Goal: Task Accomplishment & Management: Use online tool/utility

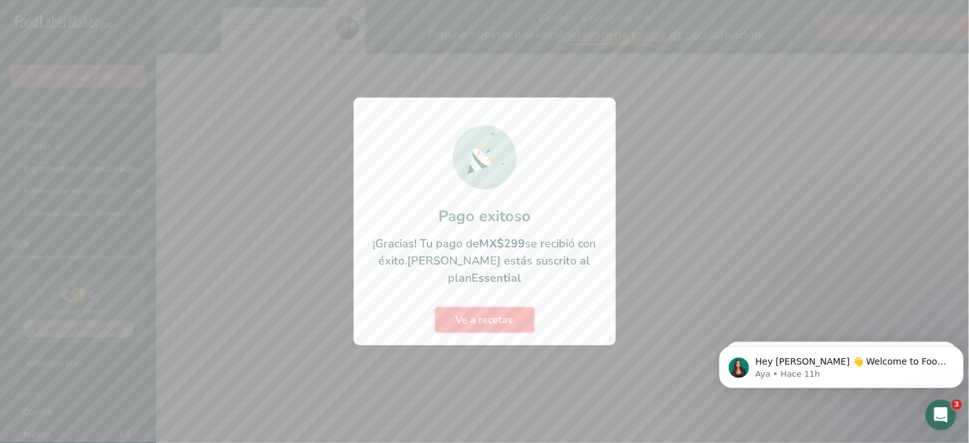
click at [498, 320] on button "Ve a recetas" at bounding box center [484, 319] width 99 height 25
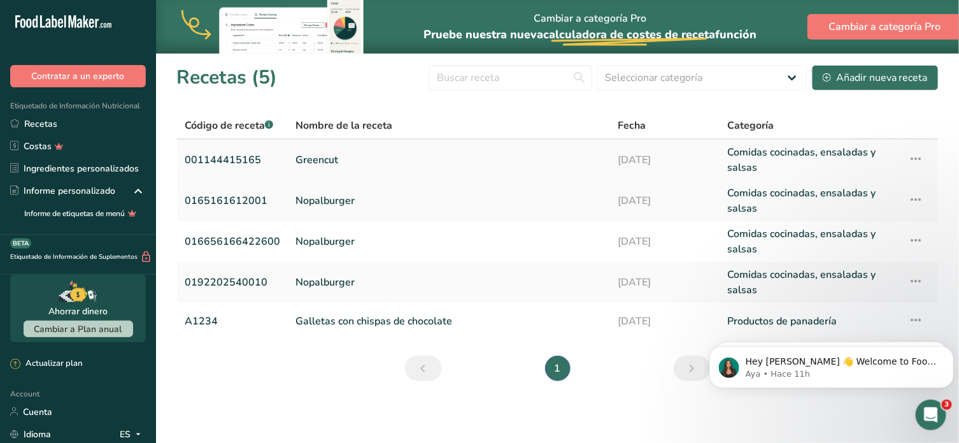
click at [306, 158] on link "Greencut" at bounding box center [450, 160] width 308 height 31
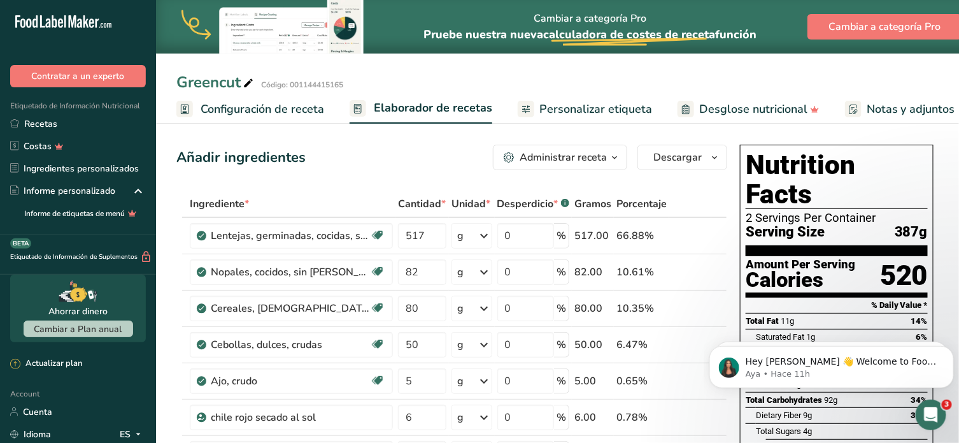
click at [543, 106] on span "Personalizar etiqueta" at bounding box center [596, 109] width 113 height 17
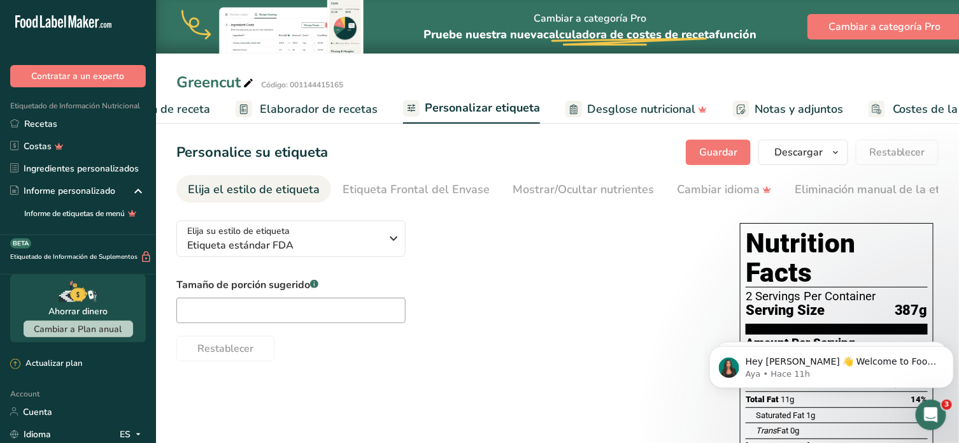
scroll to position [0, 175]
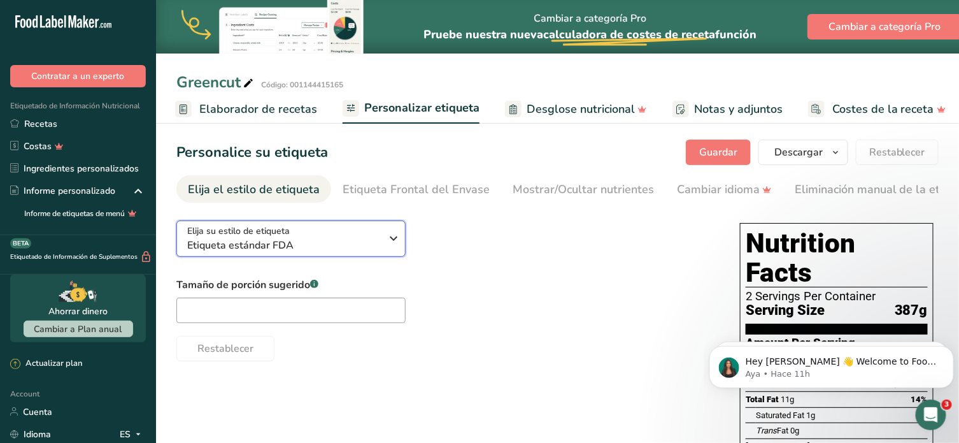
click at [357, 252] on span "Etiqueta estándar FDA" at bounding box center [284, 245] width 194 height 15
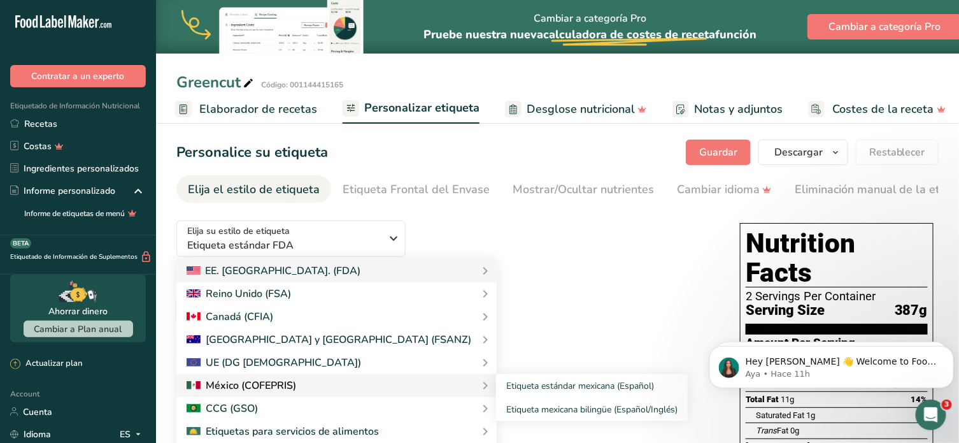
click at [282, 382] on div at bounding box center [242, 385] width 110 height 15
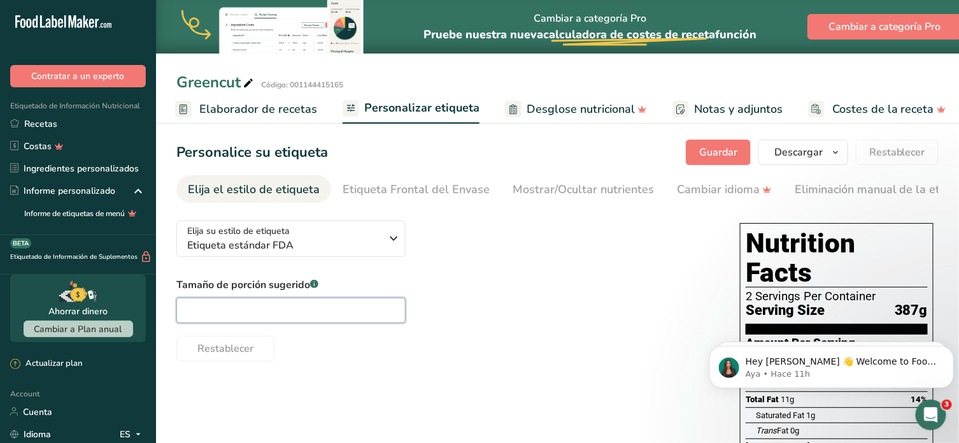
click at [393, 317] on input "text" at bounding box center [290, 309] width 229 height 25
type input "100G"
click at [594, 314] on div "Tamaño de porción sugerido .a-a{fill:#347362;}.b-a{fill:#fff;} 100G Restablecer" at bounding box center [445, 319] width 538 height 84
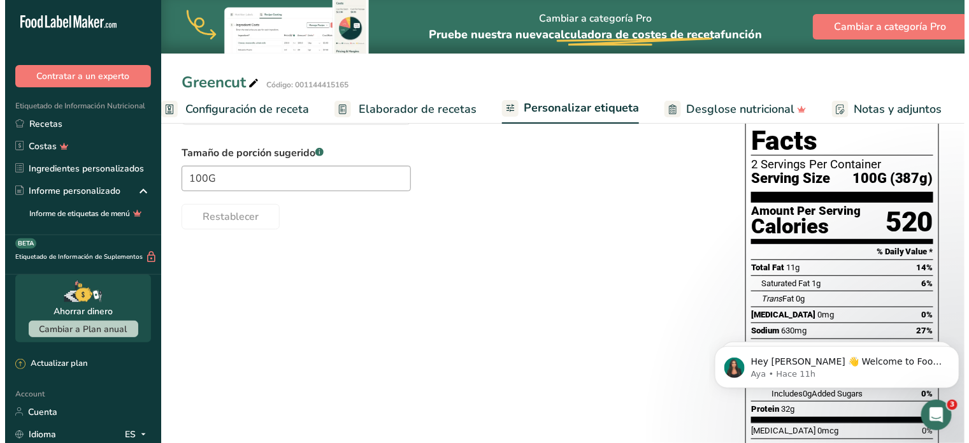
scroll to position [0, 0]
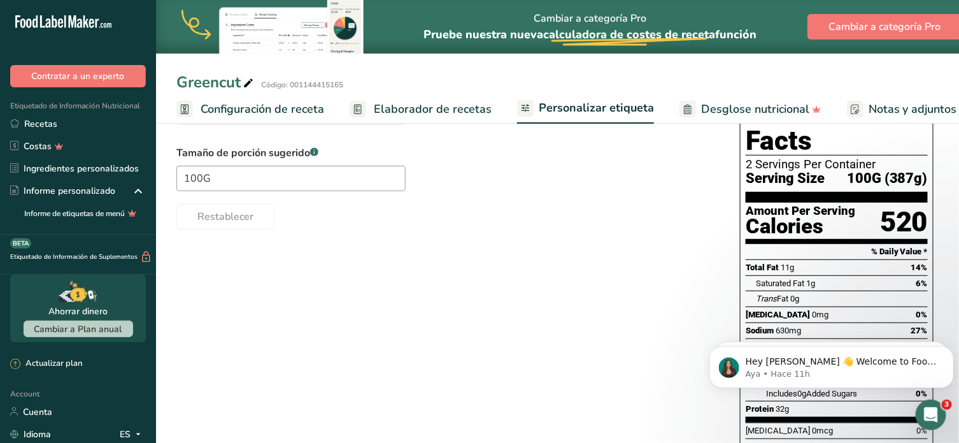
click at [310, 115] on span "Configuración de receta" at bounding box center [263, 109] width 124 height 17
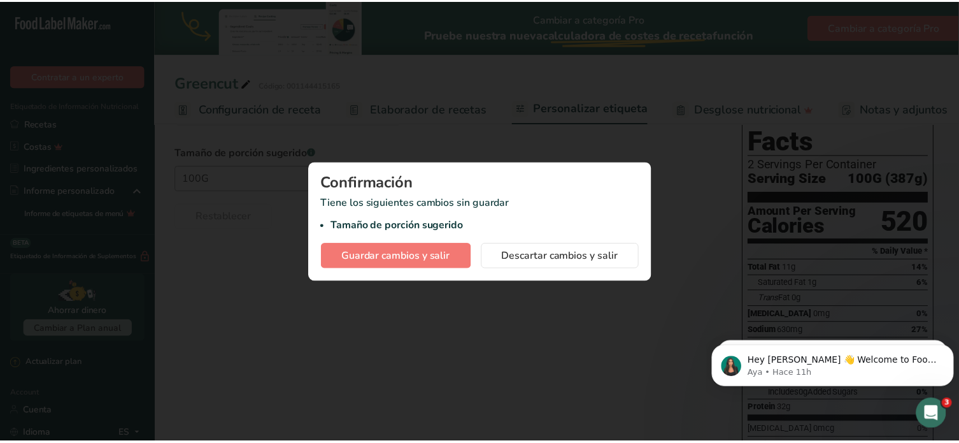
scroll to position [0, 4]
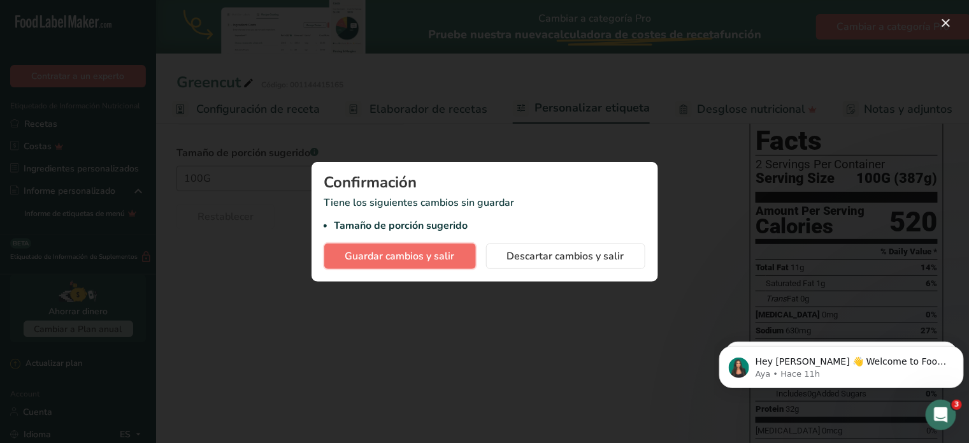
click at [438, 250] on span "Guardar cambios y salir" at bounding box center [400, 255] width 110 height 15
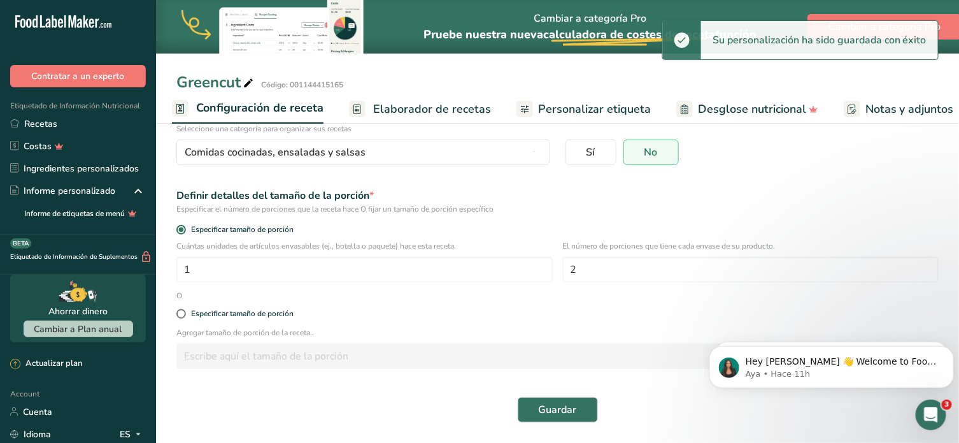
scroll to position [113, 0]
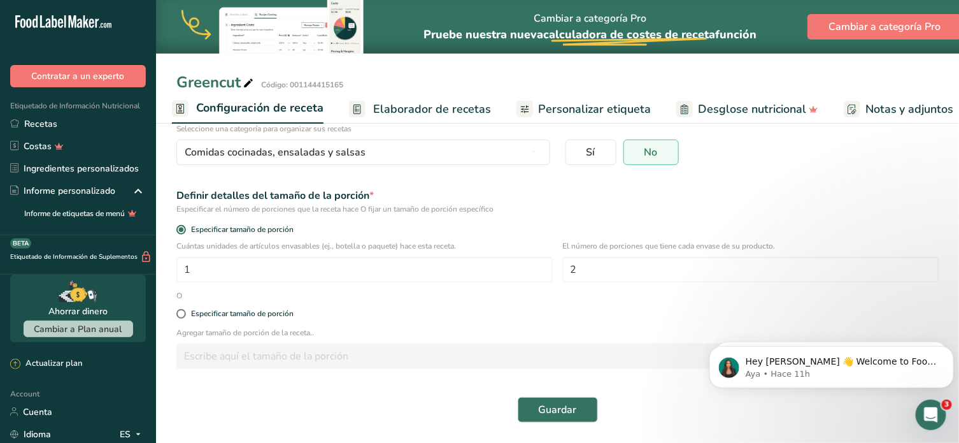
click at [434, 108] on span "Elaborador de recetas" at bounding box center [432, 109] width 118 height 17
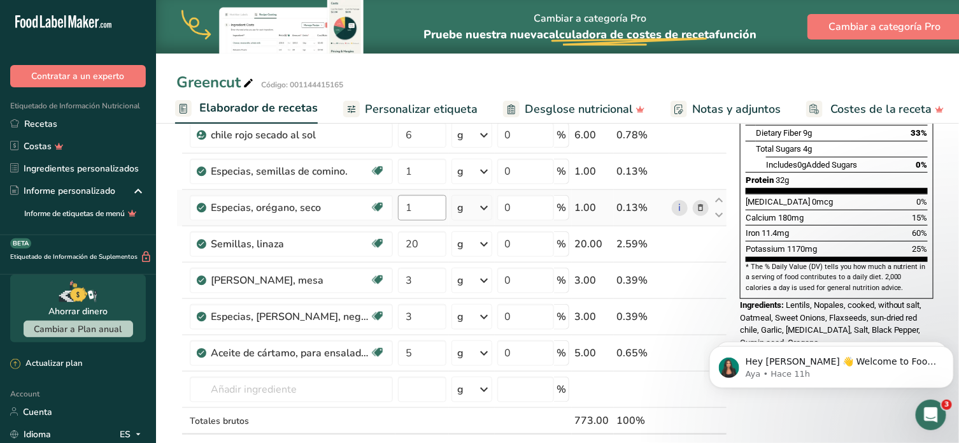
scroll to position [283, 0]
click at [429, 281] on input "3" at bounding box center [422, 279] width 48 height 25
type input "2"
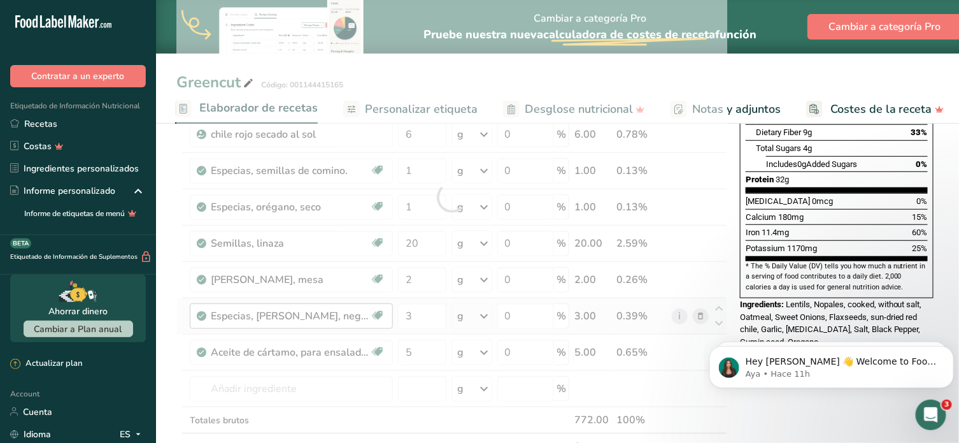
click at [313, 304] on div "Ingrediente * Cantidad * Unidad * Desperdicio * .a-a{fill:#347362;}.b-a{fill:#f…" at bounding box center [451, 197] width 551 height 579
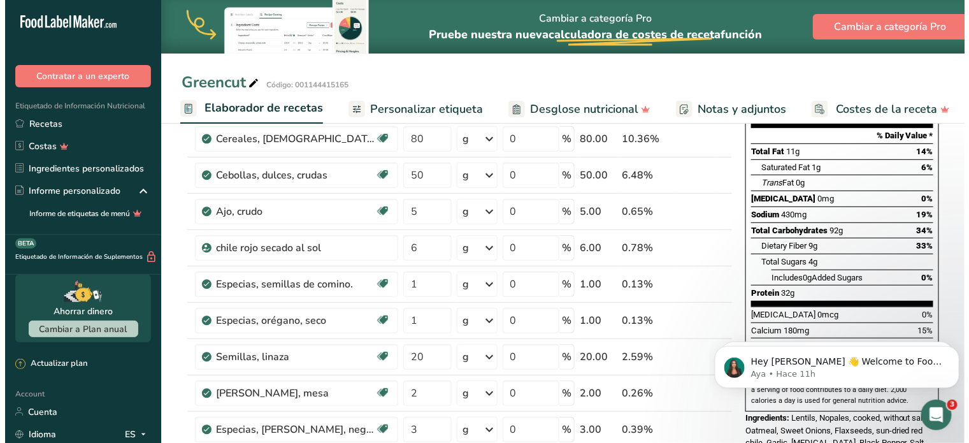
scroll to position [169, 0]
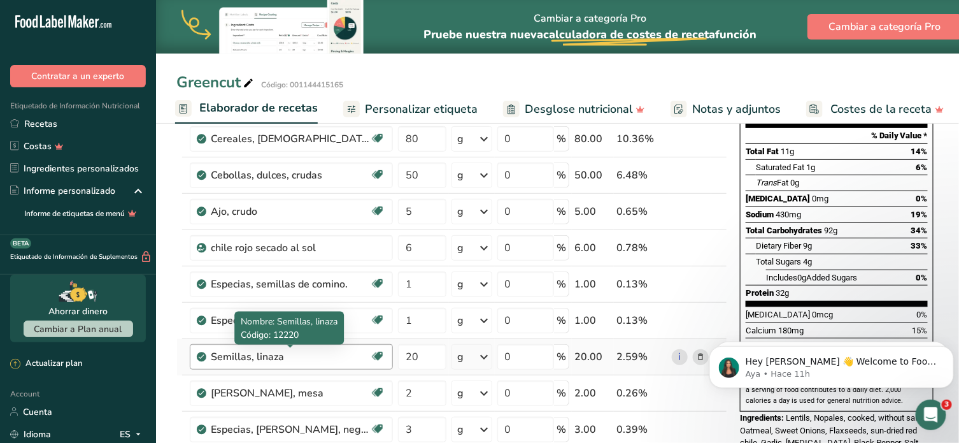
click at [300, 354] on div "Semillas, linaza" at bounding box center [290, 356] width 159 height 15
click at [705, 356] on icon at bounding box center [700, 356] width 9 height 13
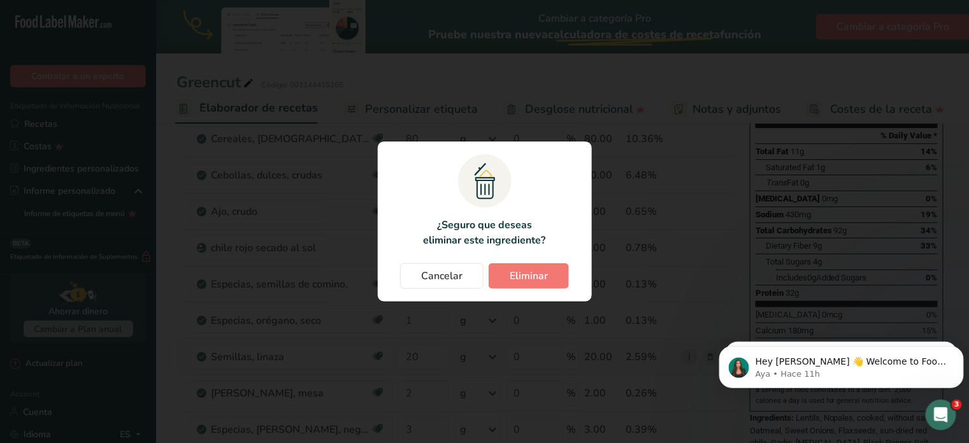
scroll to position [0, 165]
click at [506, 268] on button "Eliminar" at bounding box center [529, 275] width 80 height 25
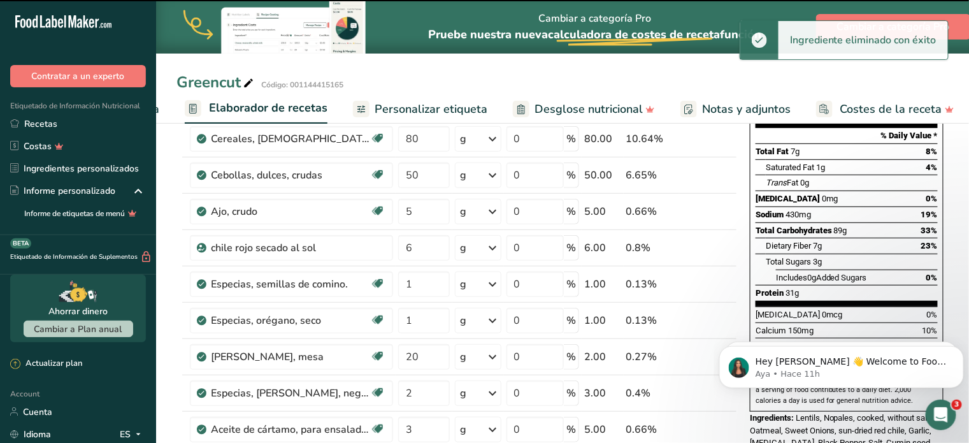
type input "2"
type input "3"
type input "5"
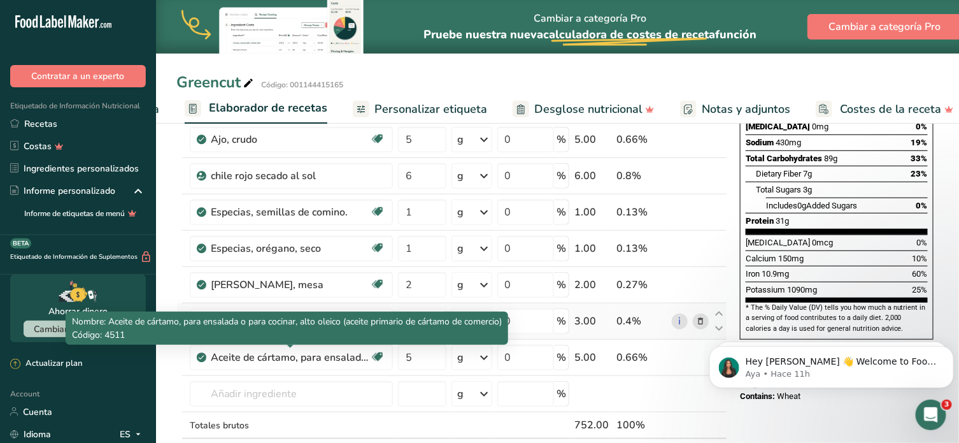
scroll to position [269, 0]
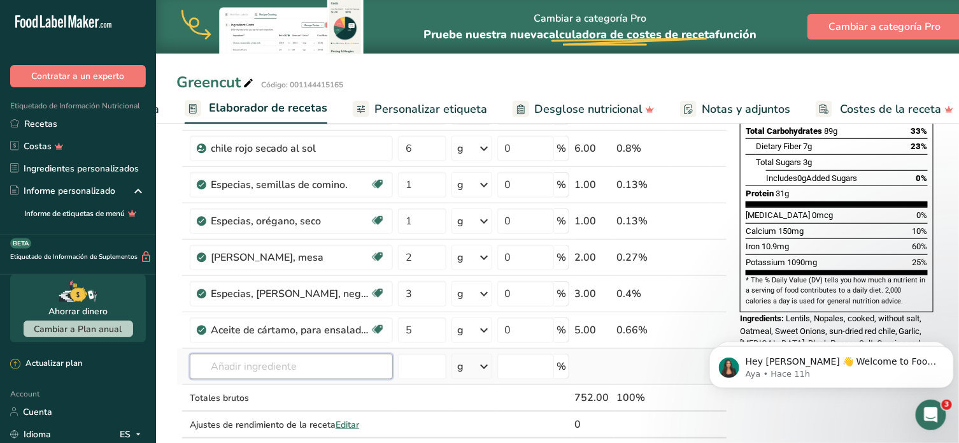
click at [334, 369] on input "text" at bounding box center [291, 366] width 203 height 25
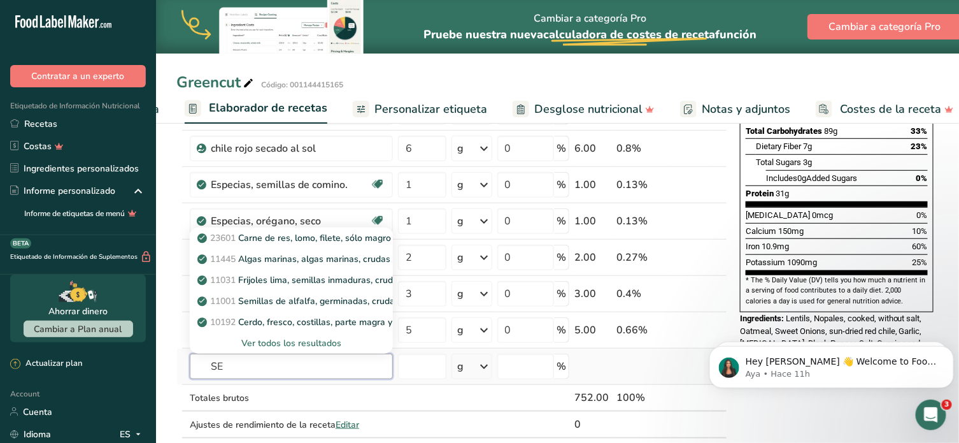
type input "S"
type input "semillas chia"
click at [360, 240] on p "12006 Semillas, semillas de chía, secas." at bounding box center [286, 237] width 173 height 13
type input "Seeds, chia seeds, dried"
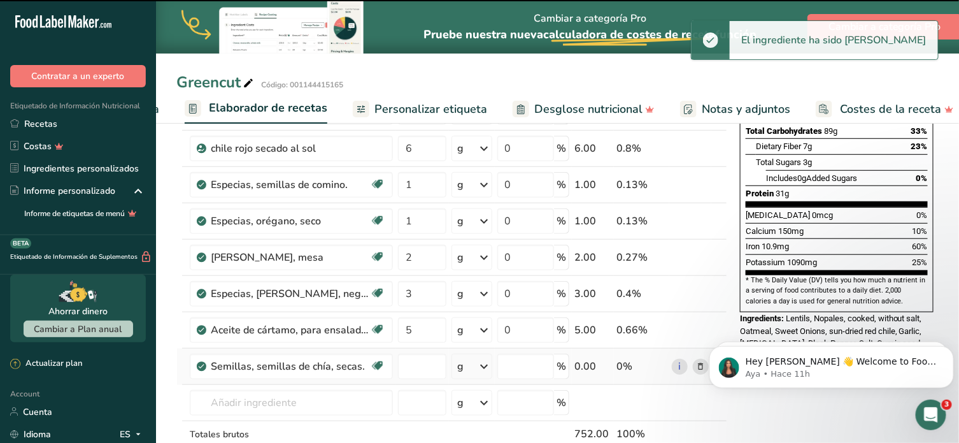
type input "0"
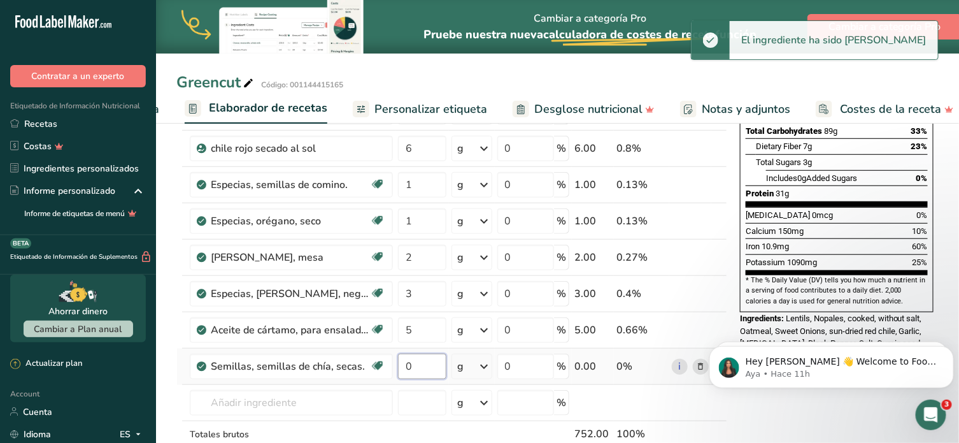
click at [427, 367] on input "0" at bounding box center [422, 366] width 48 height 25
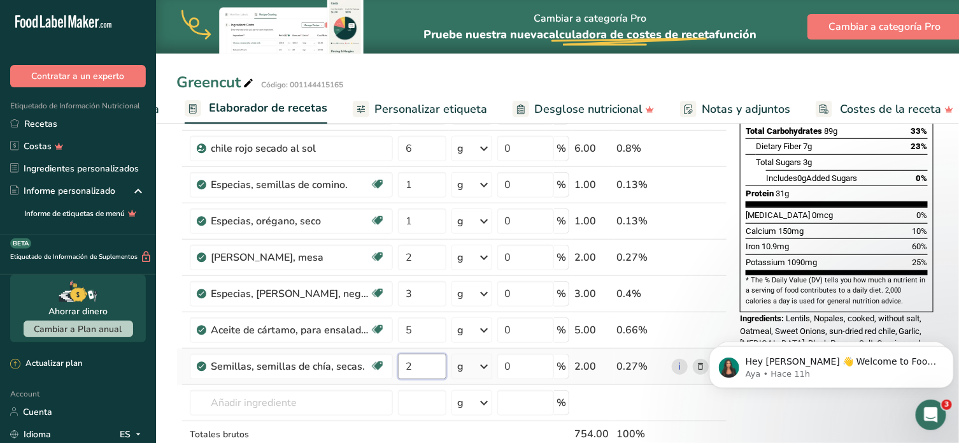
type input "2"
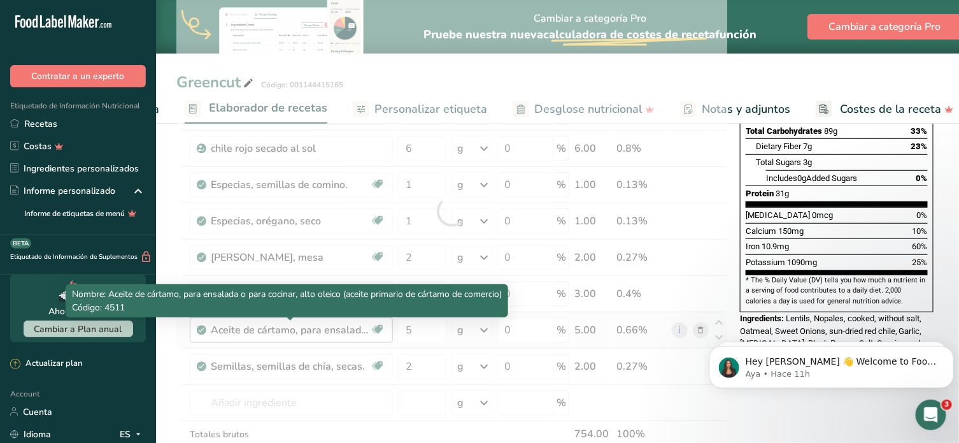
click at [341, 334] on div "Ingrediente * Cantidad * Unidad * Desperdicio * .a-a{fill:#347362;}.b-a{fill:#f…" at bounding box center [451, 211] width 551 height 579
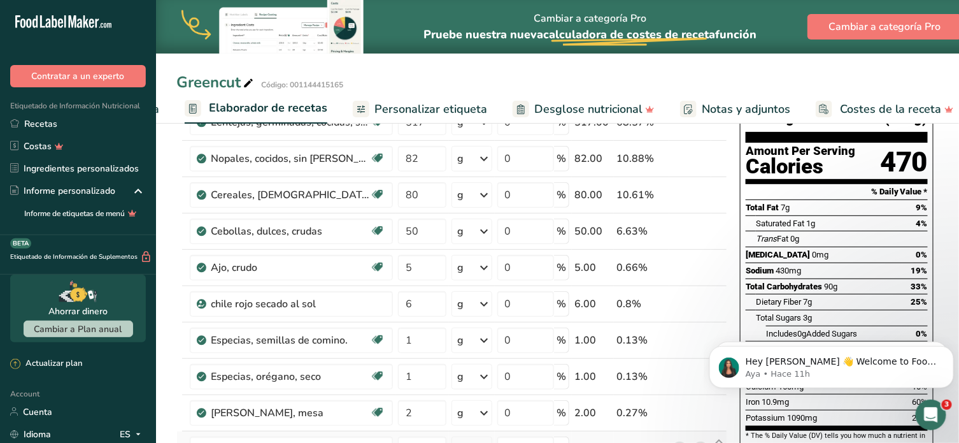
scroll to position [114, 0]
click at [418, 409] on input "2" at bounding box center [422, 411] width 48 height 25
type input "1"
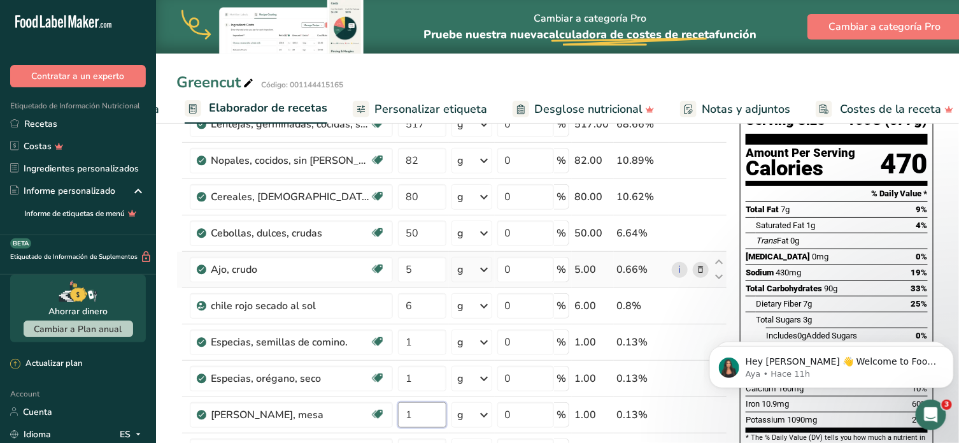
scroll to position [111, 0]
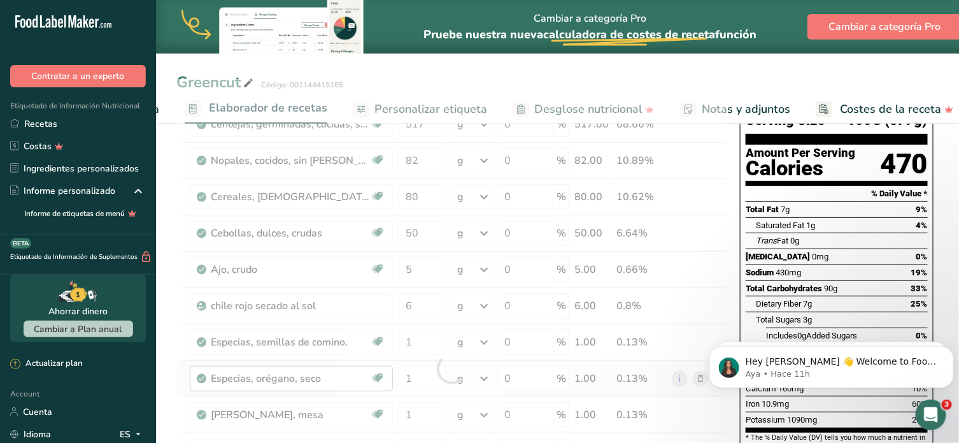
click at [286, 376] on div "Ingrediente * Cantidad * Unidad * Desperdicio * .a-a{fill:#347362;}.b-a{fill:#f…" at bounding box center [451, 368] width 551 height 579
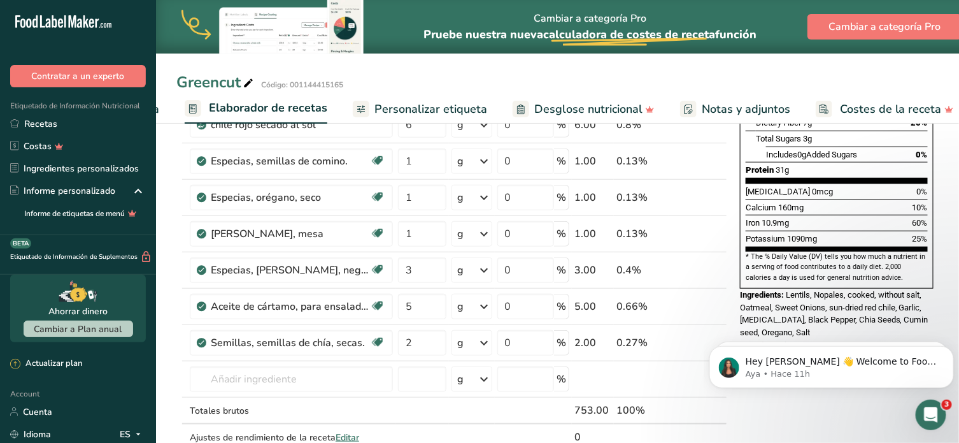
scroll to position [293, 0]
click at [452, 103] on span "Personalizar etiqueta" at bounding box center [431, 109] width 113 height 17
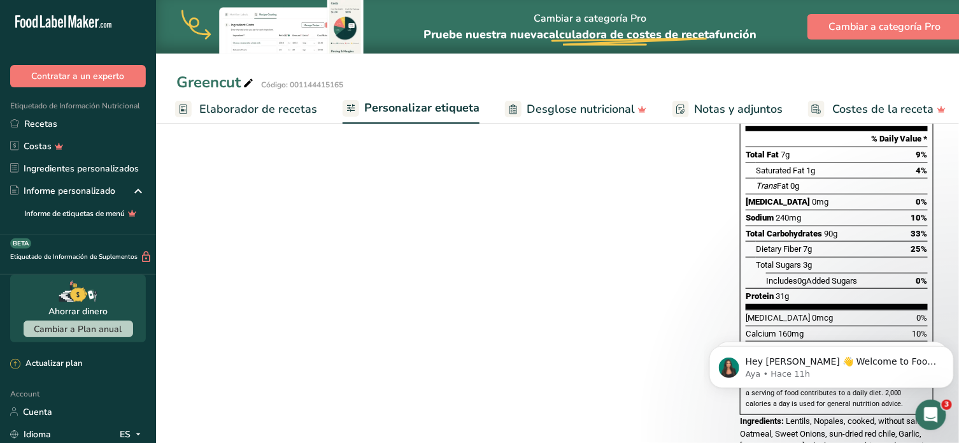
scroll to position [283, 0]
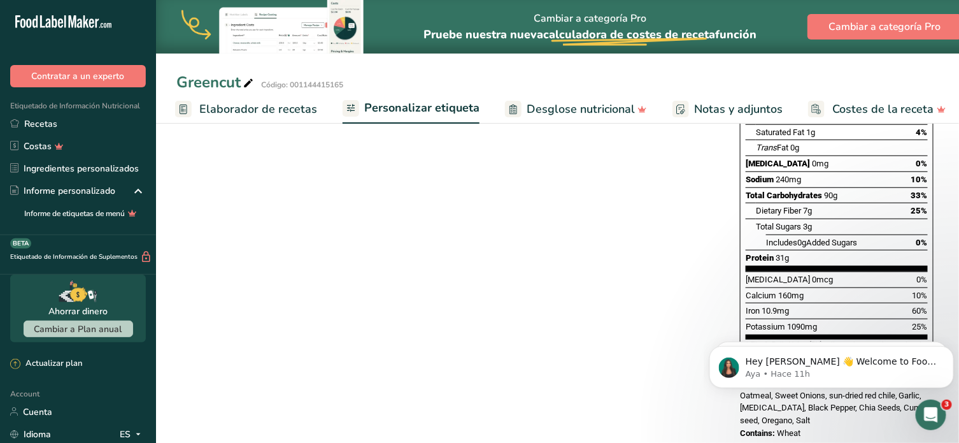
click at [547, 108] on span "Desglose nutricional" at bounding box center [581, 109] width 108 height 17
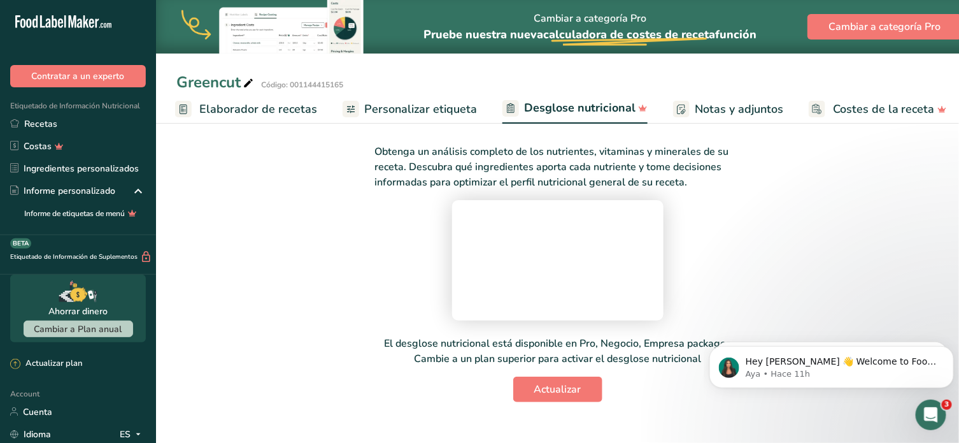
scroll to position [133, 0]
click at [433, 111] on span "Personalizar etiqueta" at bounding box center [420, 109] width 113 height 17
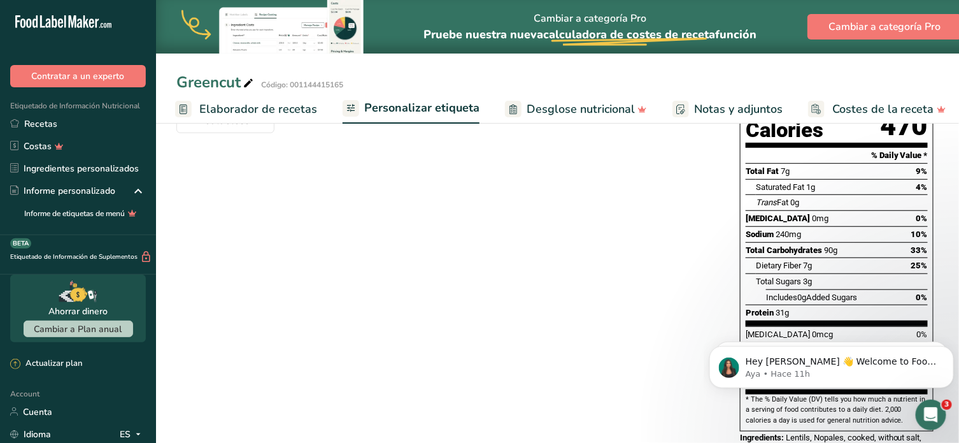
scroll to position [283, 0]
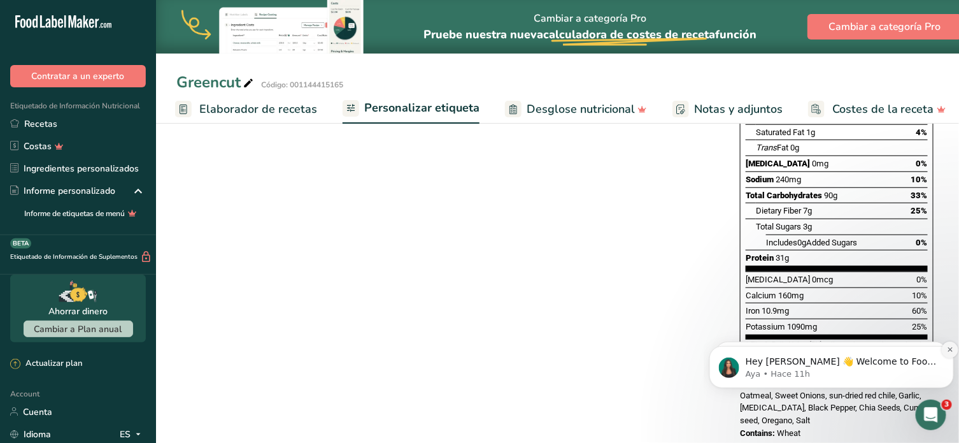
click at [949, 347] on icon "Dismiss notification" at bounding box center [950, 348] width 7 height 7
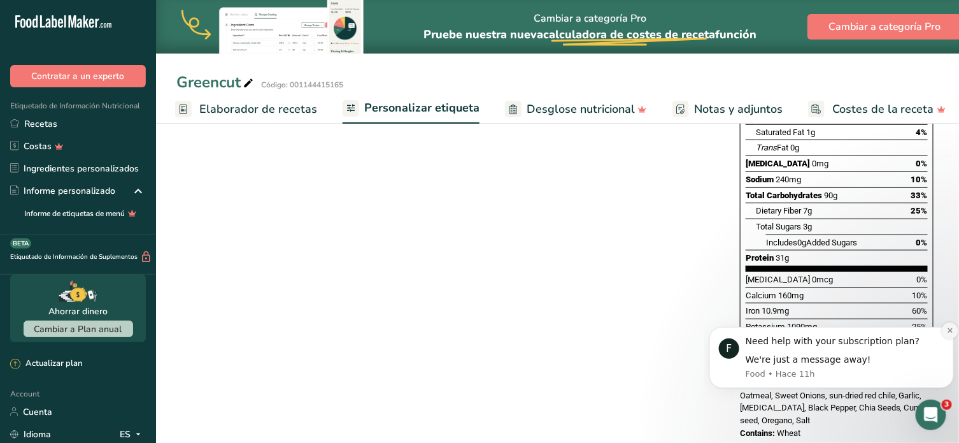
click at [944, 326] on button "Dismiss notification" at bounding box center [949, 330] width 17 height 17
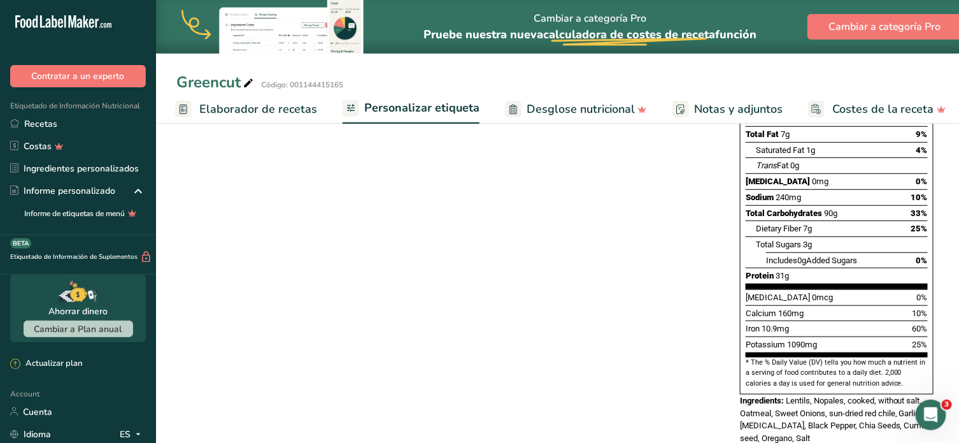
scroll to position [264, 0]
click at [596, 112] on span "Desglose nutricional" at bounding box center [581, 109] width 108 height 17
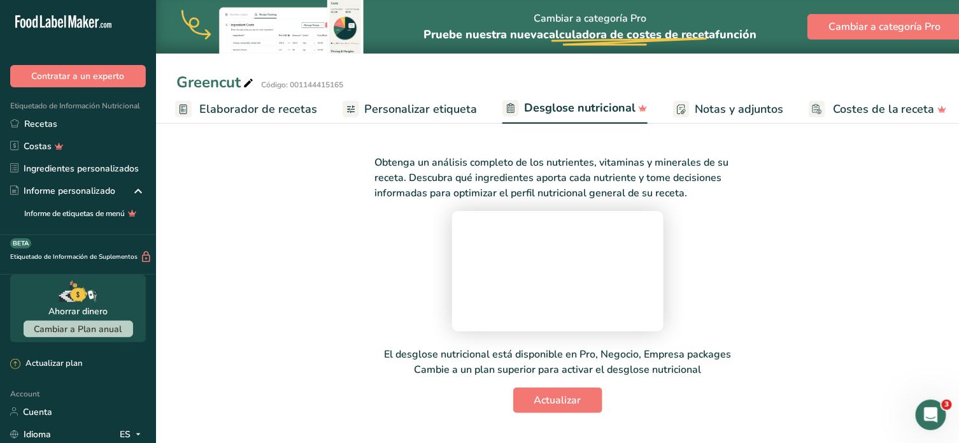
scroll to position [133, 0]
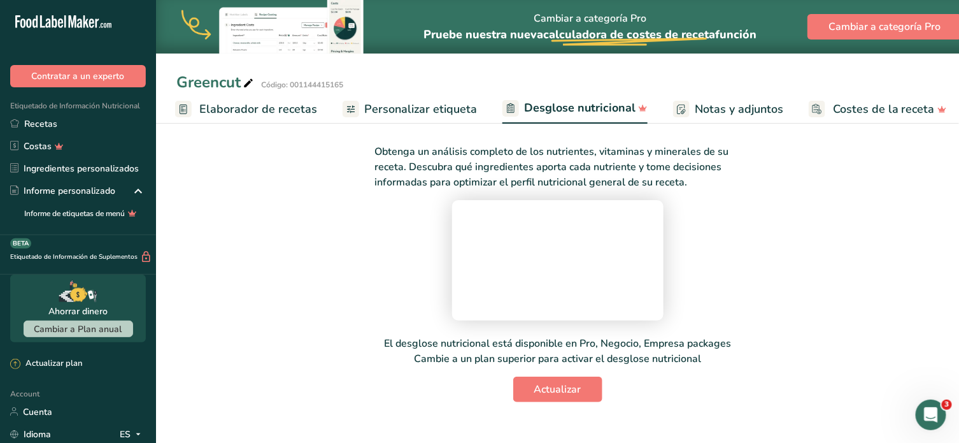
click at [719, 110] on span "Notas y adjuntos" at bounding box center [739, 109] width 89 height 17
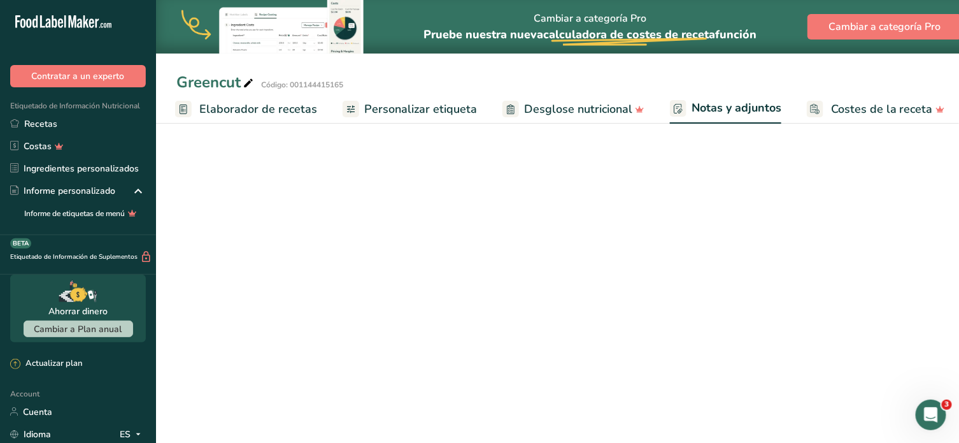
scroll to position [109, 0]
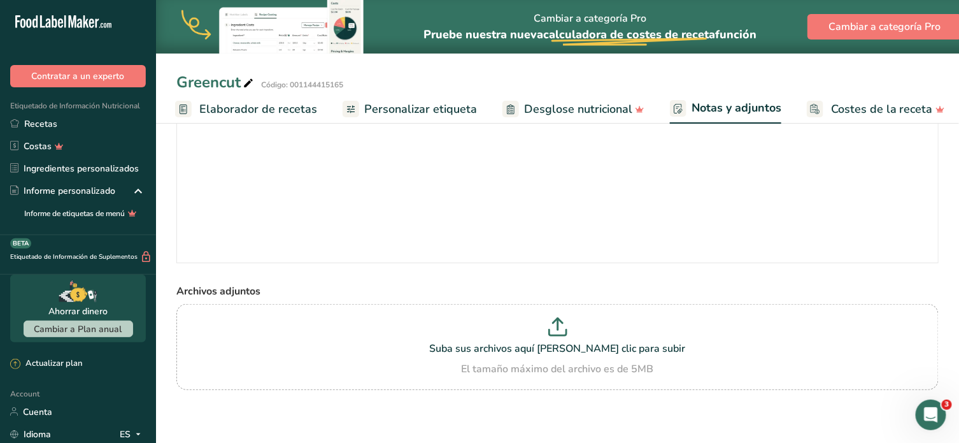
click at [835, 112] on span "Costes de la receta" at bounding box center [882, 109] width 102 height 17
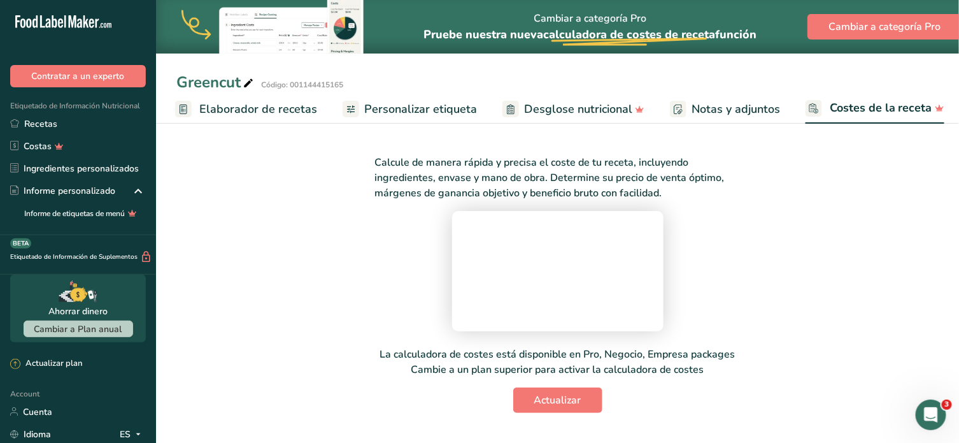
click at [548, 112] on span "Desglose nutricional" at bounding box center [578, 109] width 108 height 17
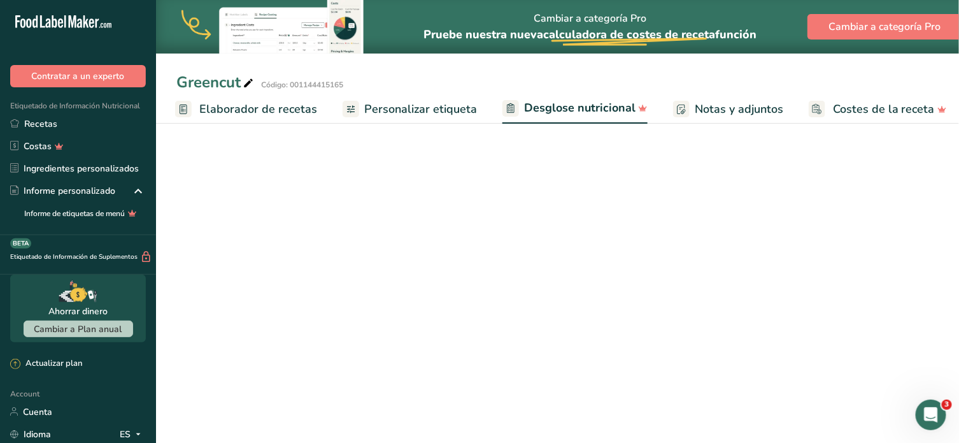
scroll to position [0, 175]
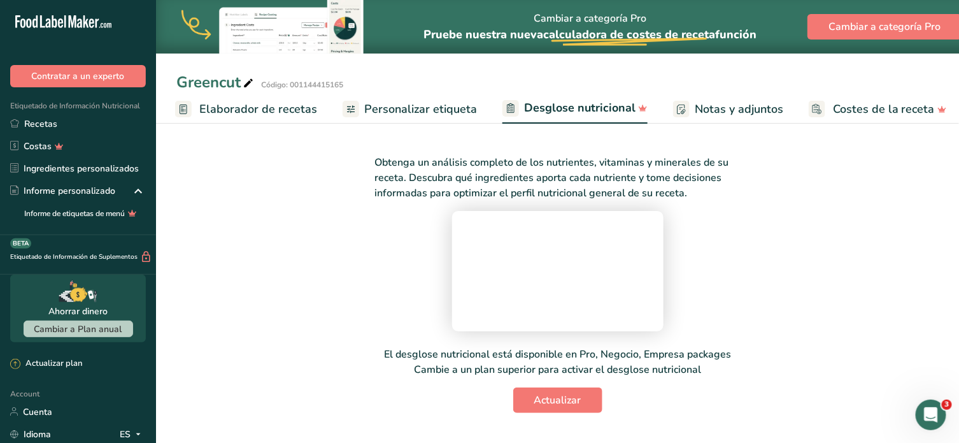
click at [408, 110] on span "Personalizar etiqueta" at bounding box center [420, 109] width 113 height 17
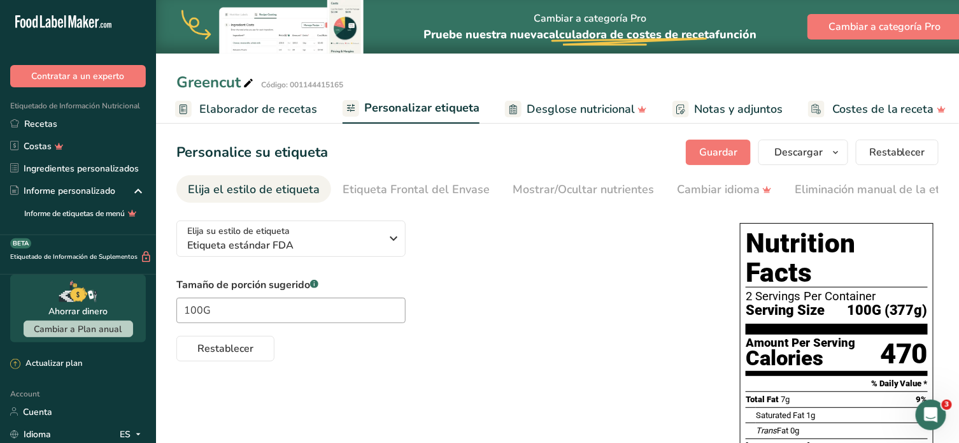
click at [264, 104] on span "Elaborador de recetas" at bounding box center [258, 109] width 118 height 17
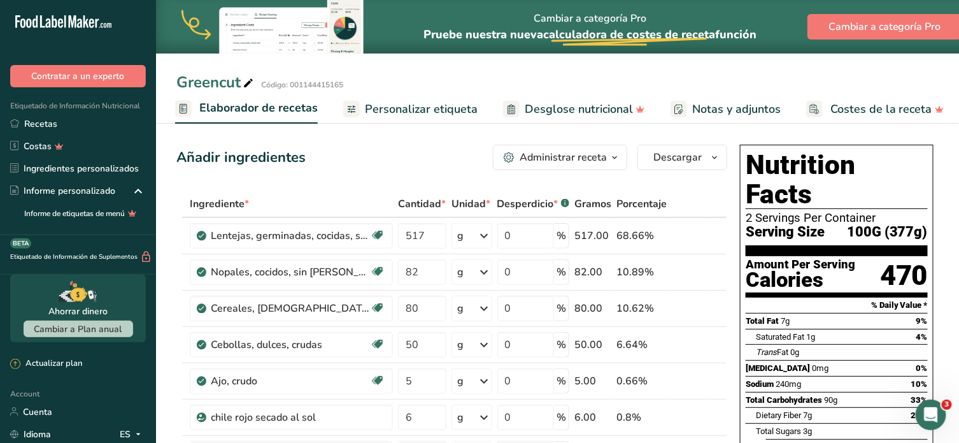
click at [436, 106] on span "Personalizar etiqueta" at bounding box center [421, 109] width 113 height 17
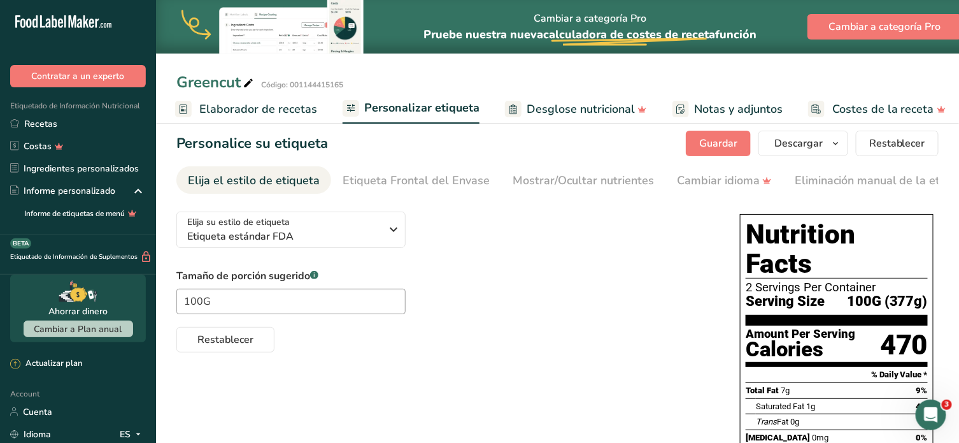
scroll to position [10, 0]
click at [806, 180] on div "Eliminación manual de la etiqueta" at bounding box center [890, 179] width 191 height 17
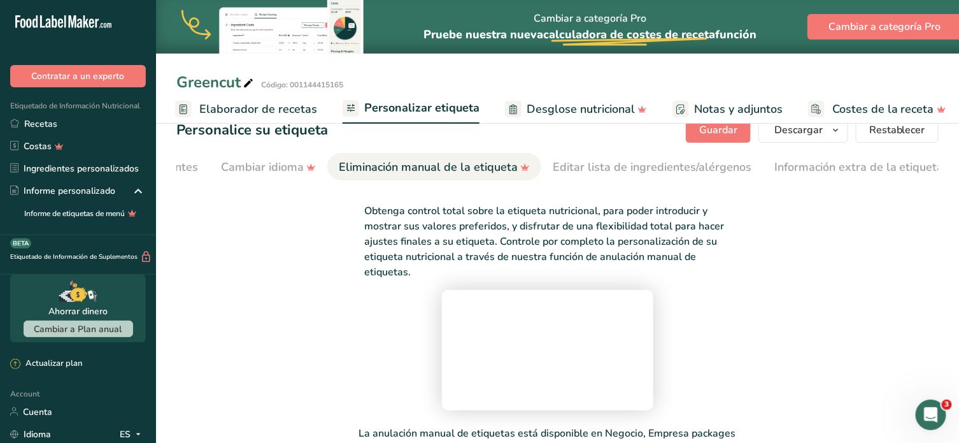
scroll to position [0, 0]
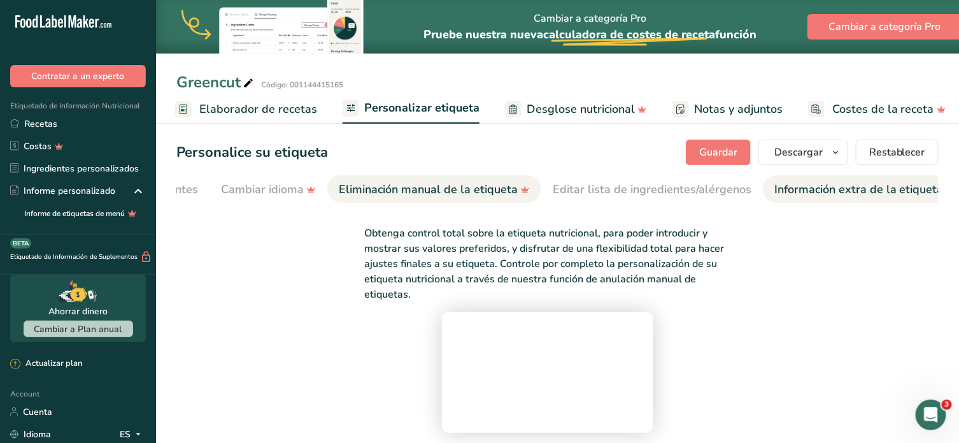
click at [784, 193] on div "Información extra de la etiqueta" at bounding box center [859, 189] width 169 height 17
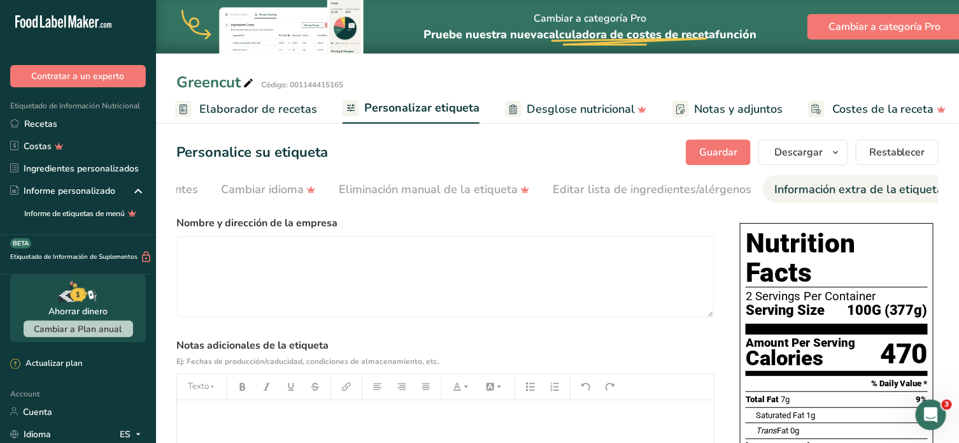
click at [784, 193] on div "Información extra de la etiqueta" at bounding box center [859, 189] width 169 height 17
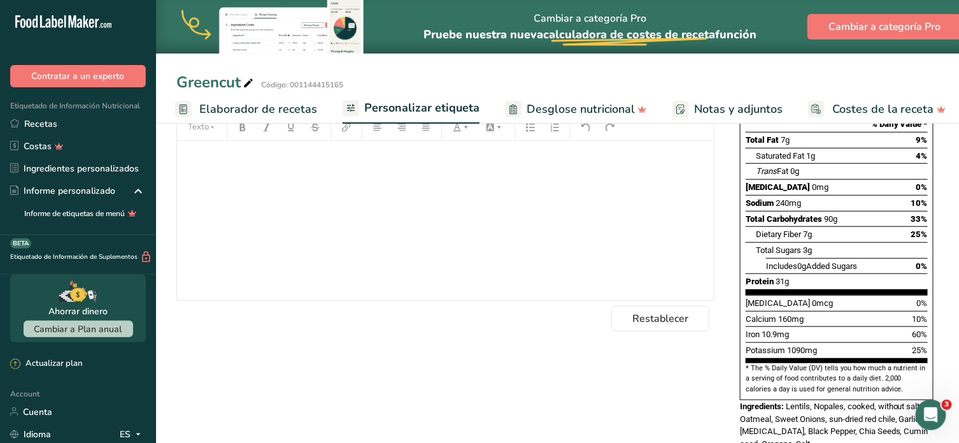
scroll to position [260, 0]
click at [650, 249] on div "﻿" at bounding box center [445, 219] width 537 height 159
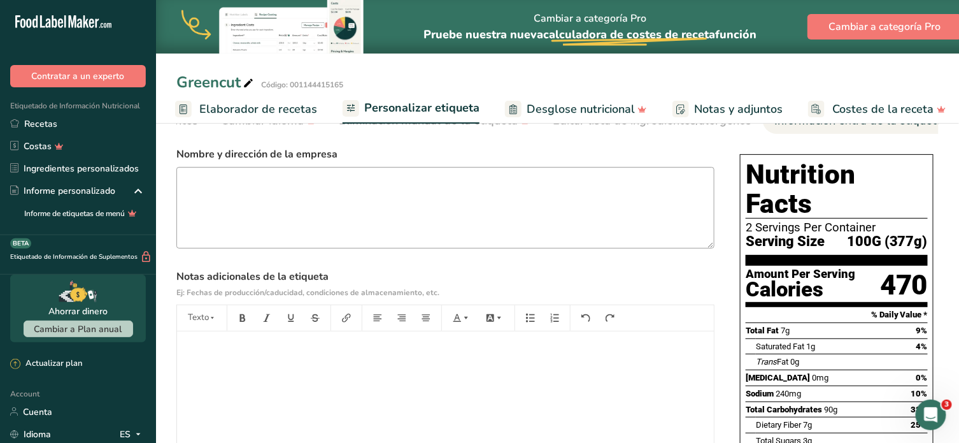
scroll to position [0, 0]
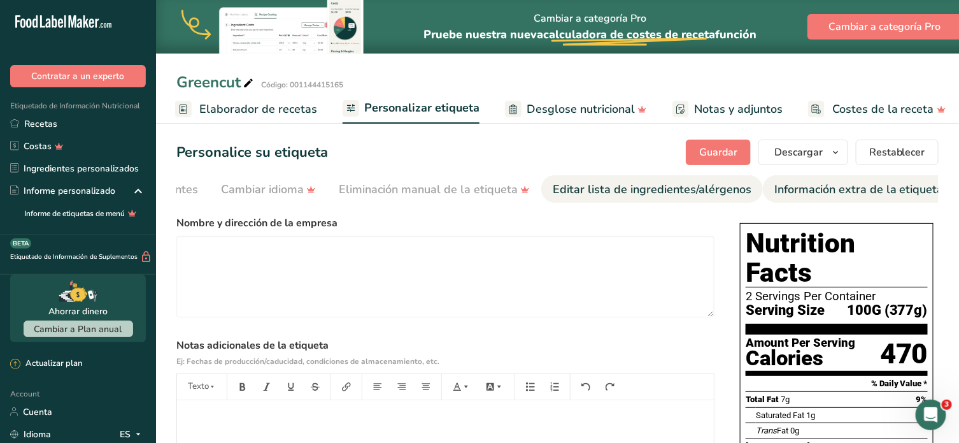
click at [634, 196] on div "Editar lista de ingredientes/alérgenos" at bounding box center [652, 189] width 199 height 17
